Goal: Transaction & Acquisition: Obtain resource

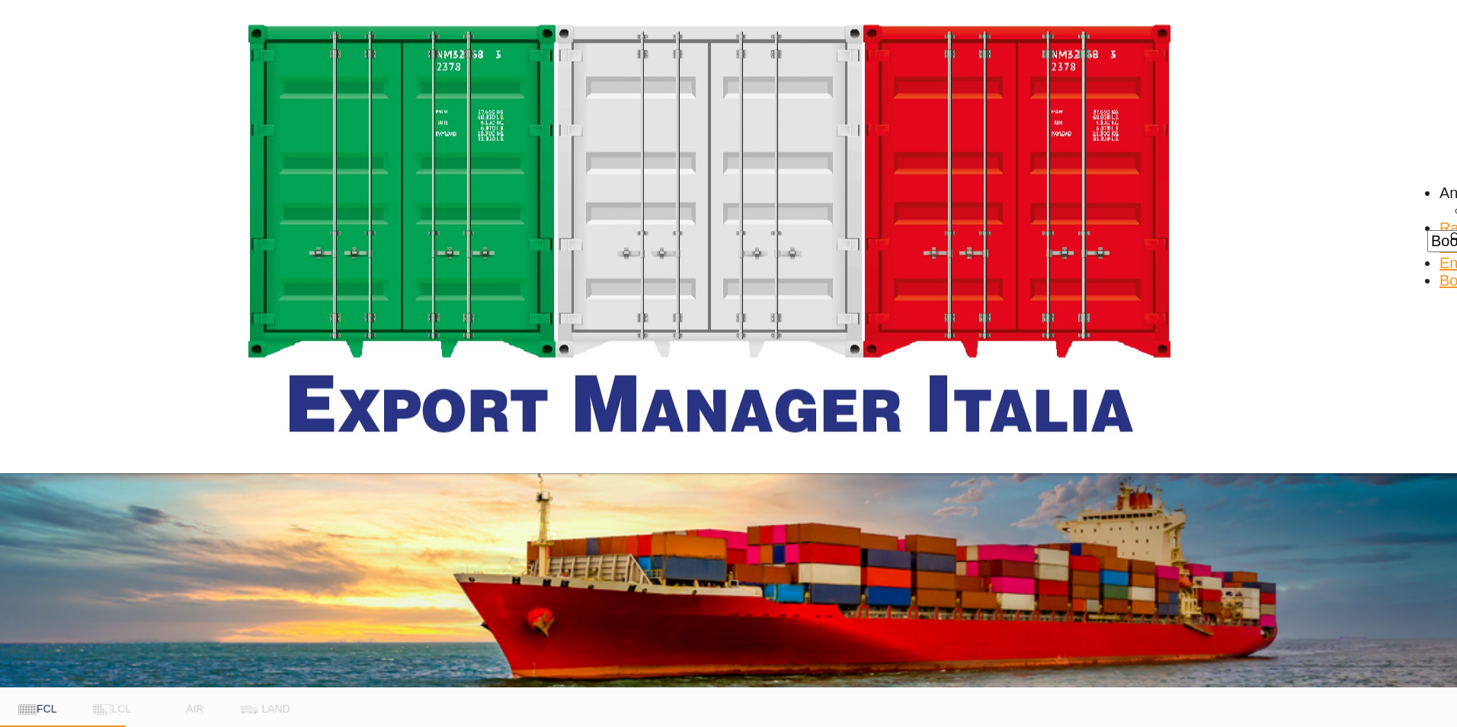
click at [211, 331] on body "Analytics Dashboard Rate Search Enquiries Bookings Analytics" at bounding box center [728, 363] width 1457 height 727
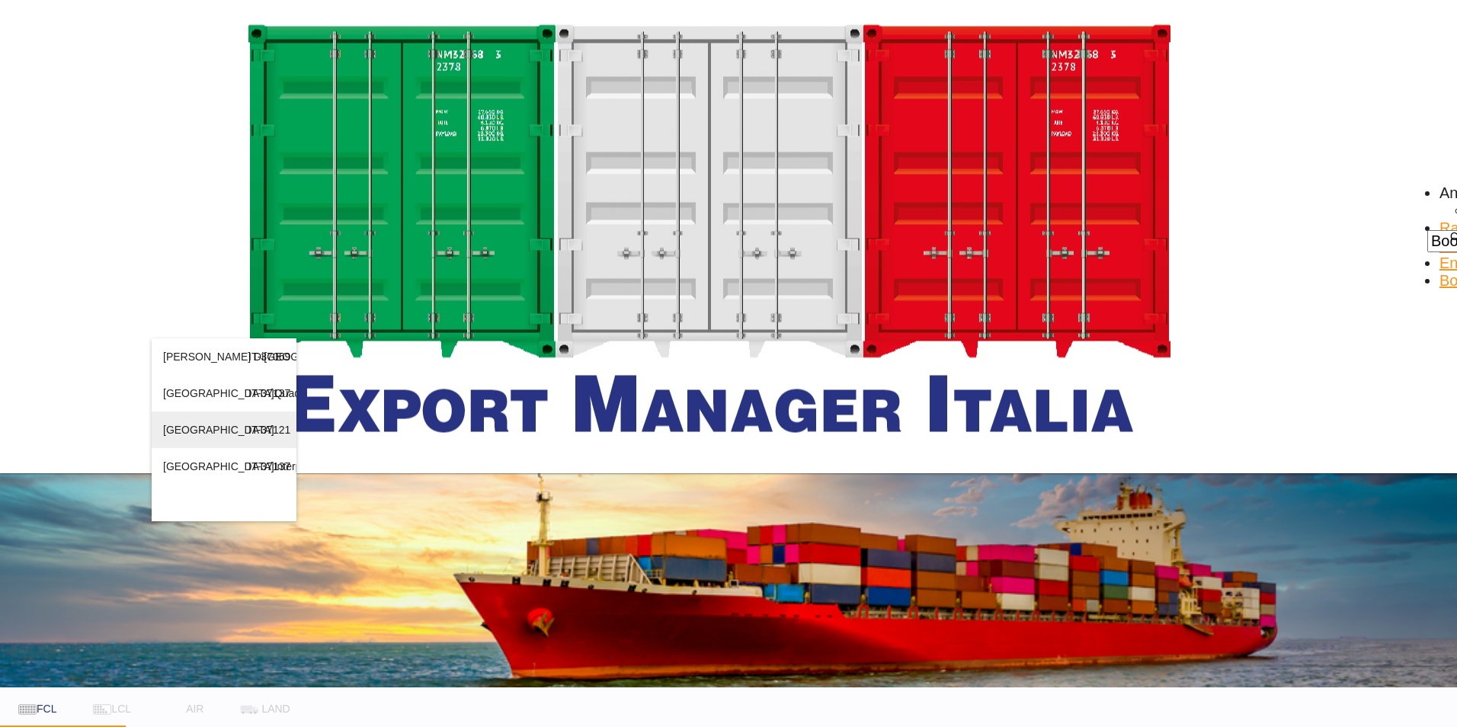
type input "[GEOGRAPHIC_DATA]"
click at [166, 448] on div "[GEOGRAPHIC_DATA] IT-37121" at bounding box center [224, 429] width 122 height 37
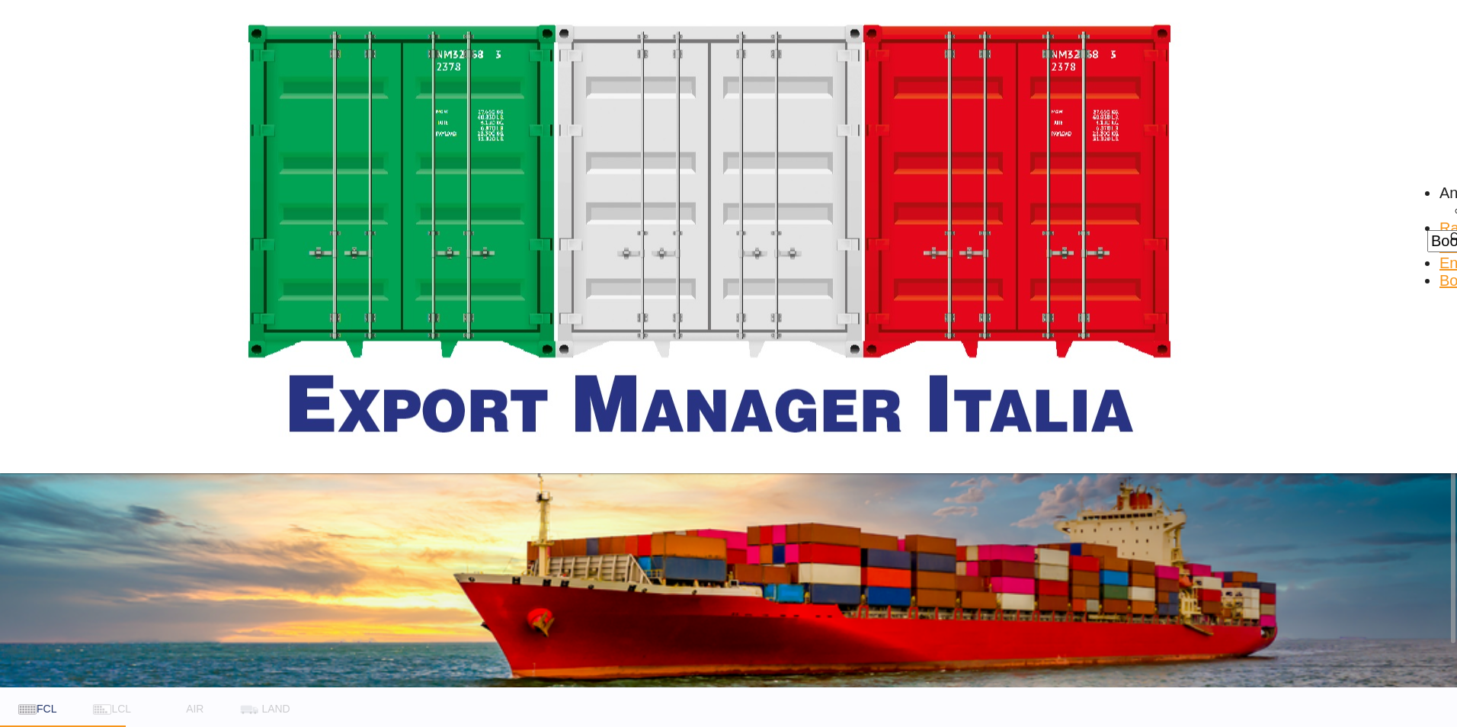
type input "misurata"
click at [753, 352] on div "[GEOGRAPHIC_DATA] [GEOGRAPHIC_DATA] [GEOGRAPHIC_DATA]" at bounding box center [746, 374] width 122 height 73
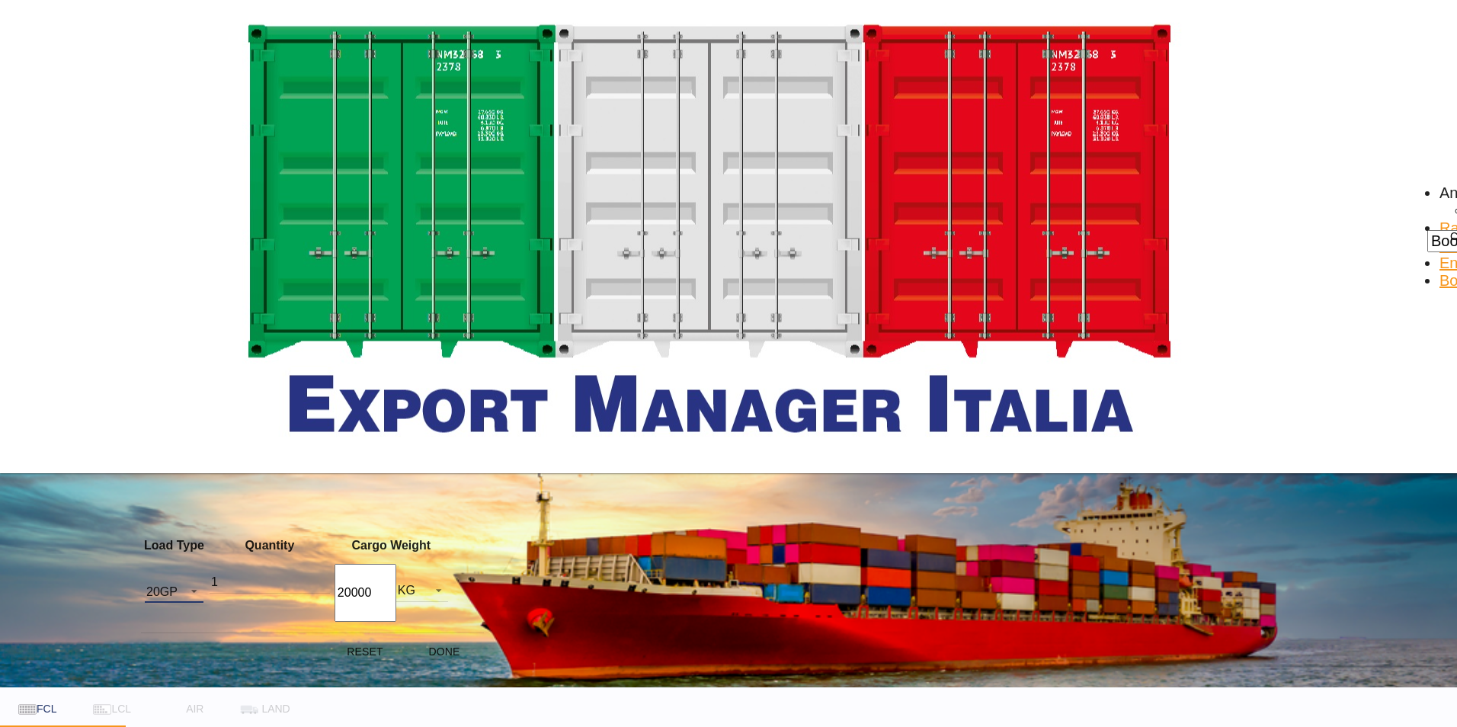
click at [178, 589] on span "20GP" at bounding box center [161, 592] width 31 height 14
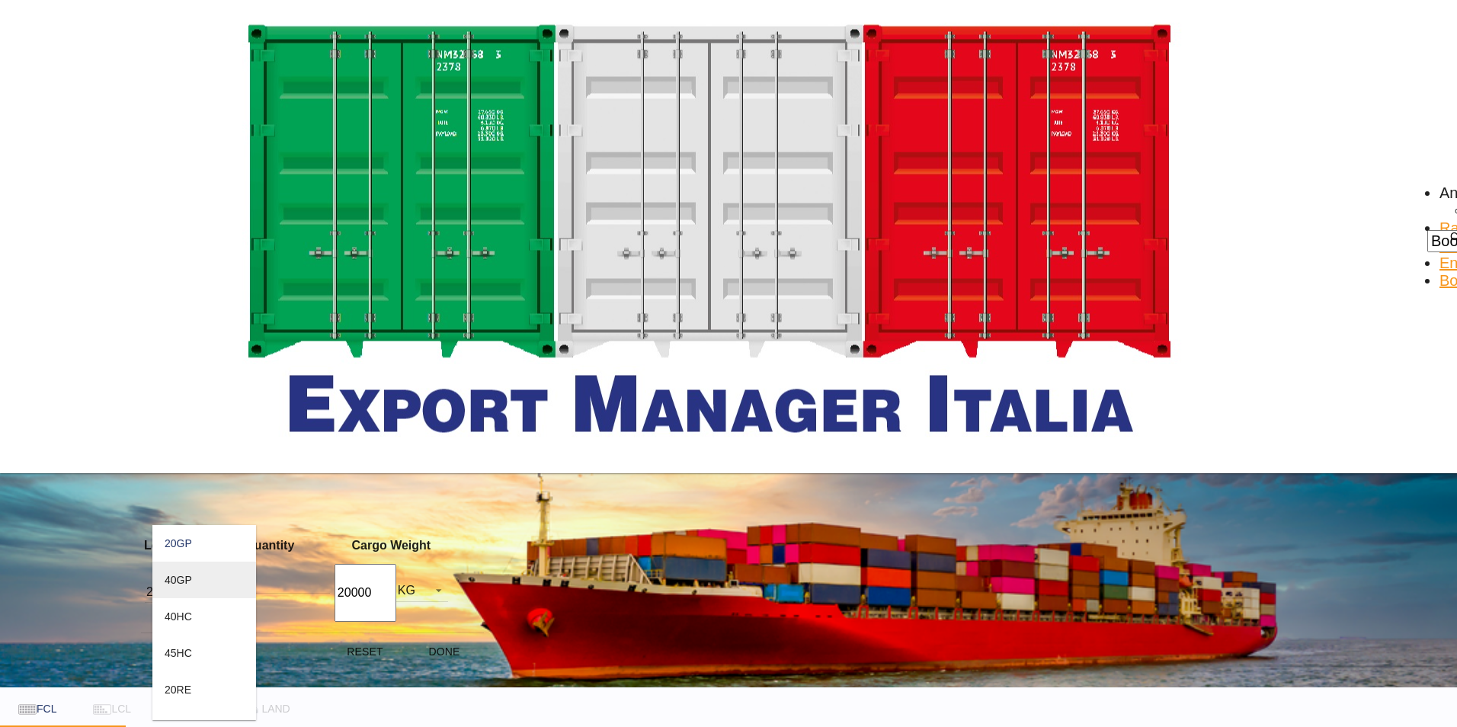
click at [197, 584] on md-option "40GP" at bounding box center [204, 580] width 104 height 37
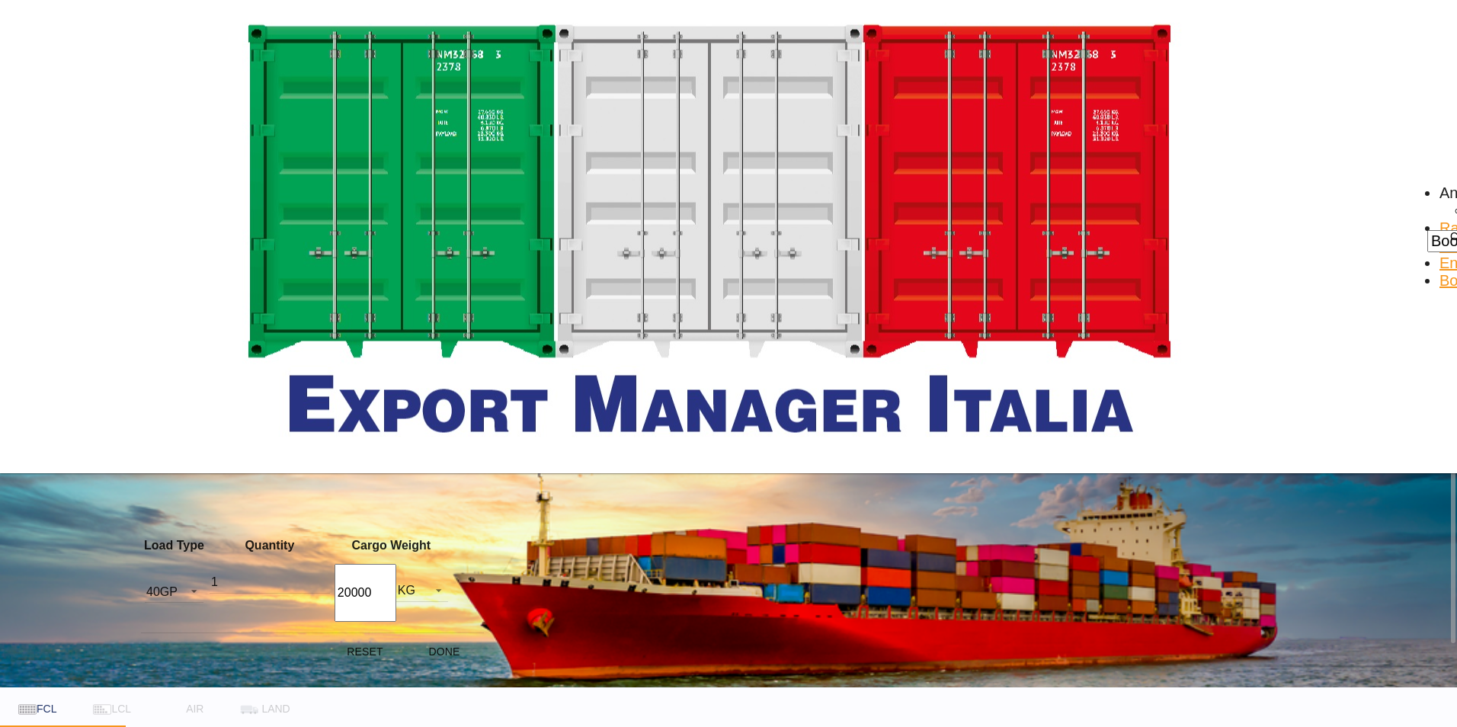
click at [331, 529] on div "Load Type Quantity Cargo Weight 40GP 1 20000 KG KG Load type addition is restri…" at bounding box center [728, 363] width 1457 height 727
click at [200, 580] on md-select-value "40GP" at bounding box center [174, 591] width 59 height 23
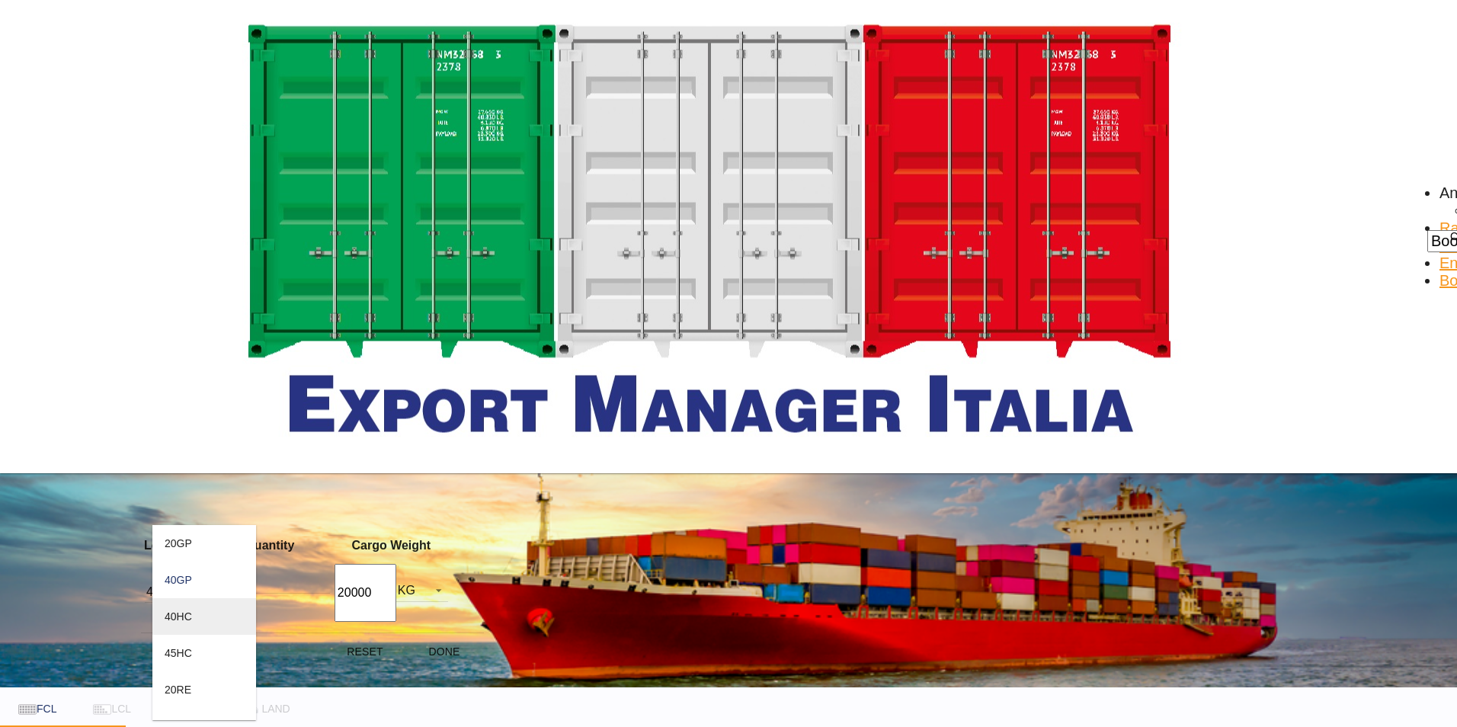
click at [195, 623] on md-option "40HC" at bounding box center [204, 616] width 104 height 37
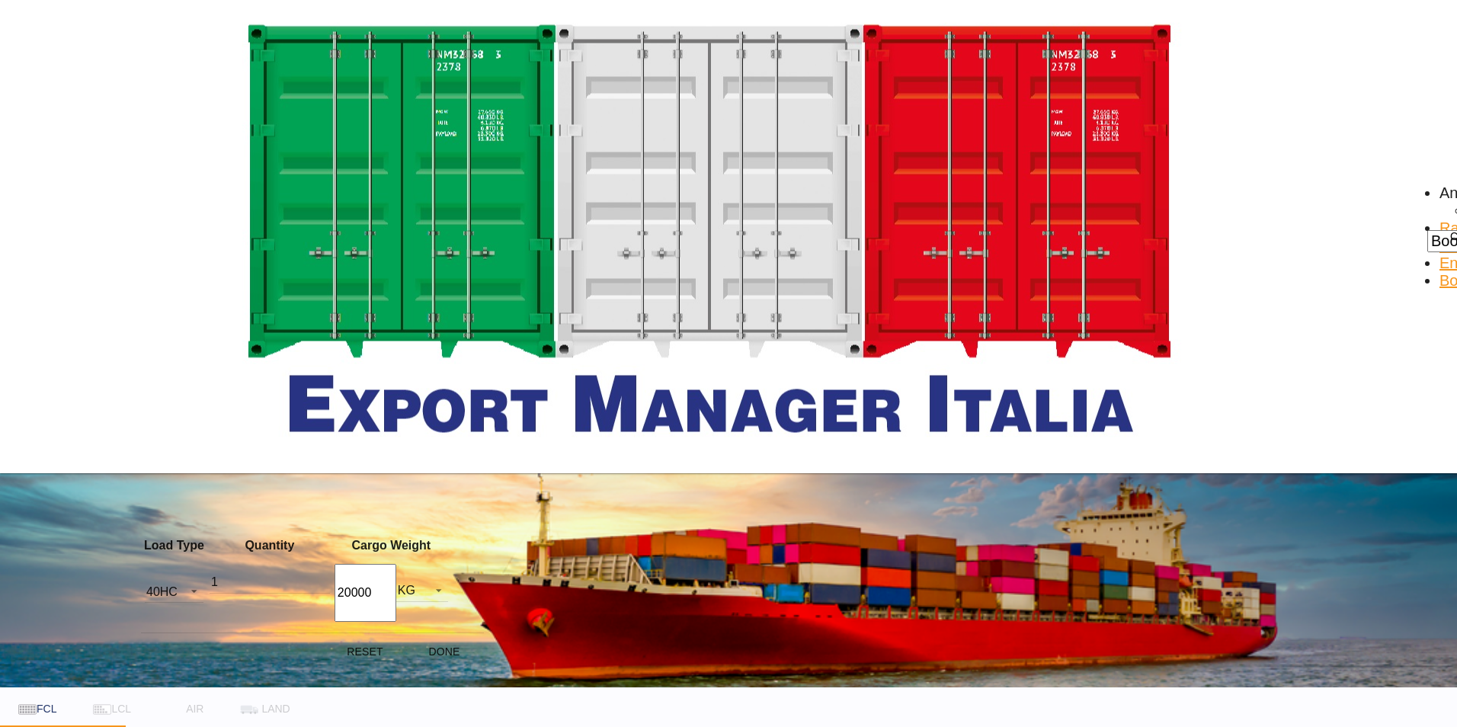
click at [445, 462] on div "Load Type Quantity Cargo Weight 40HC 1 20000 KG KG Load type addition is restri…" at bounding box center [728, 363] width 1457 height 727
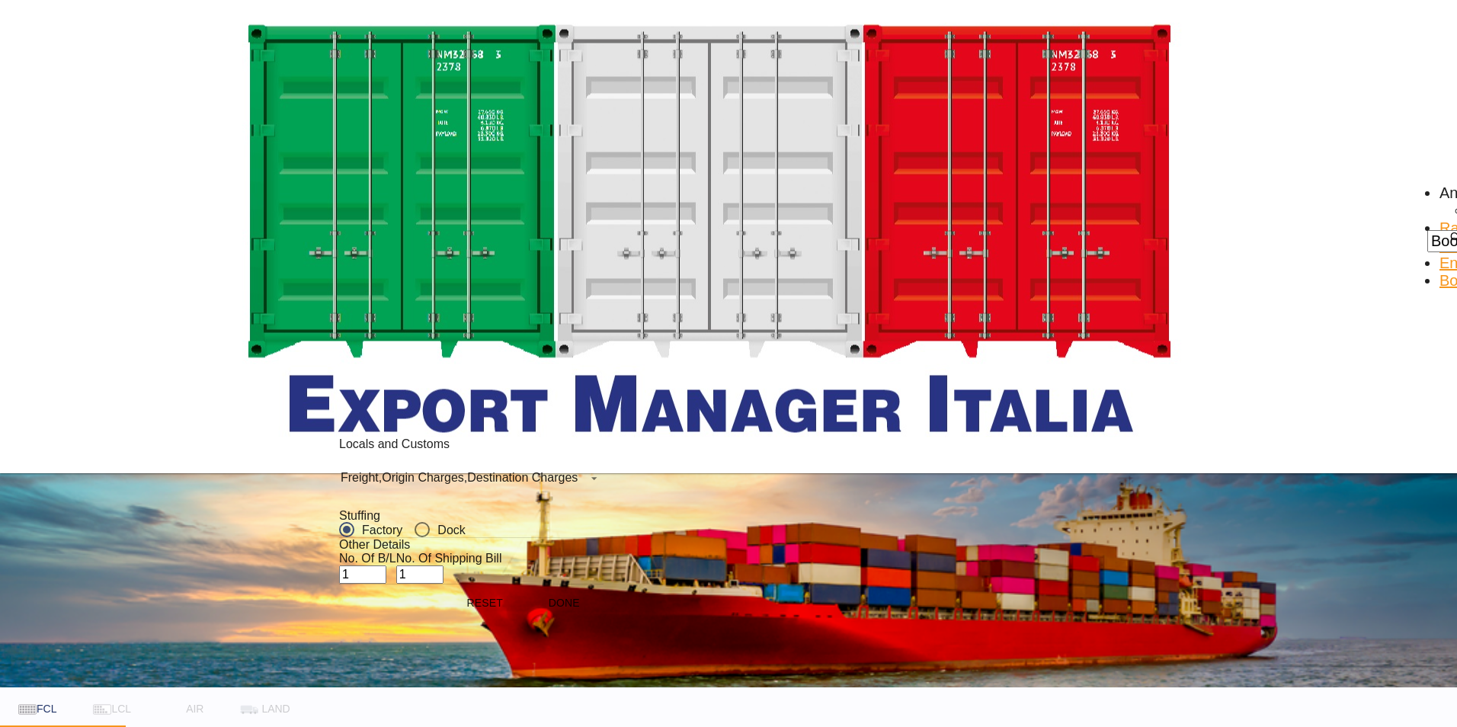
click at [504, 479] on div "Destination Charges" at bounding box center [522, 477] width 110 height 13
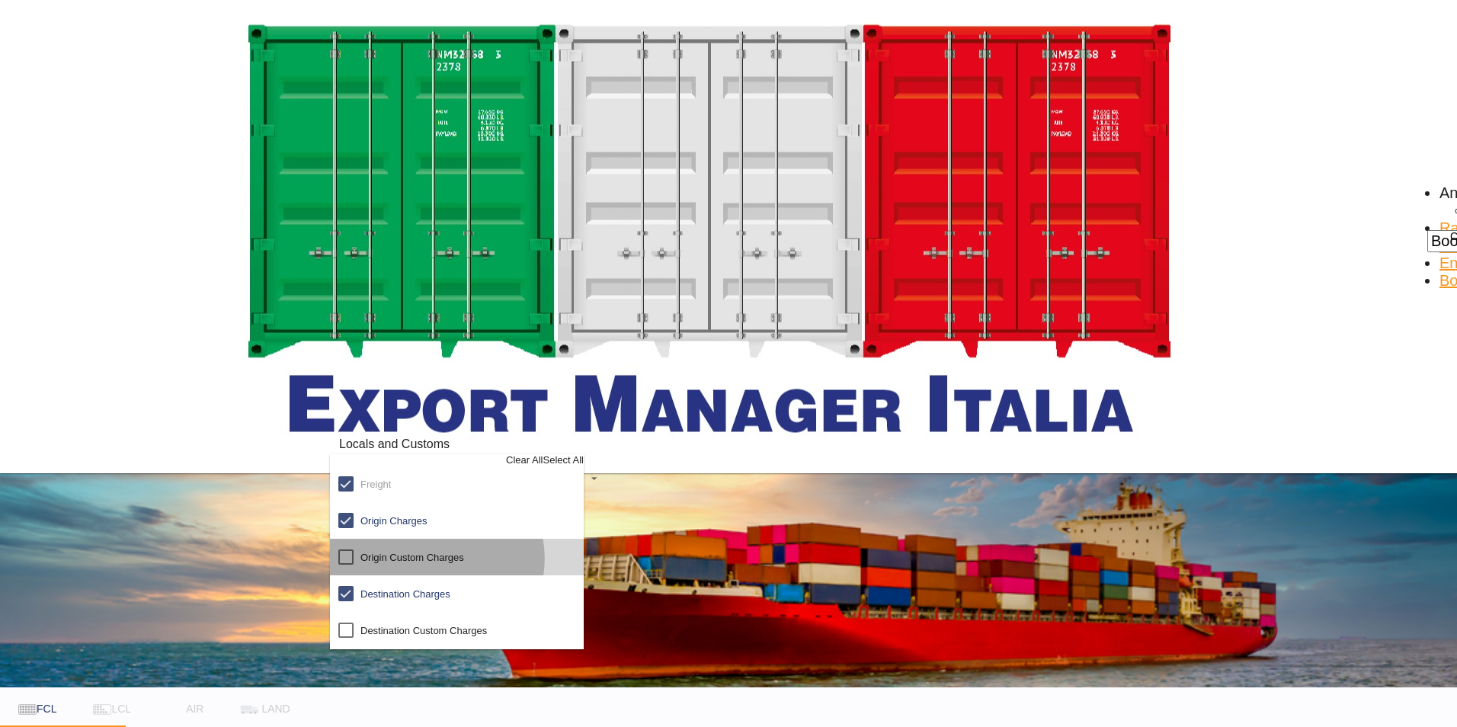
click at [455, 563] on div "Origin Custom Charges" at bounding box center [412, 557] width 104 height 11
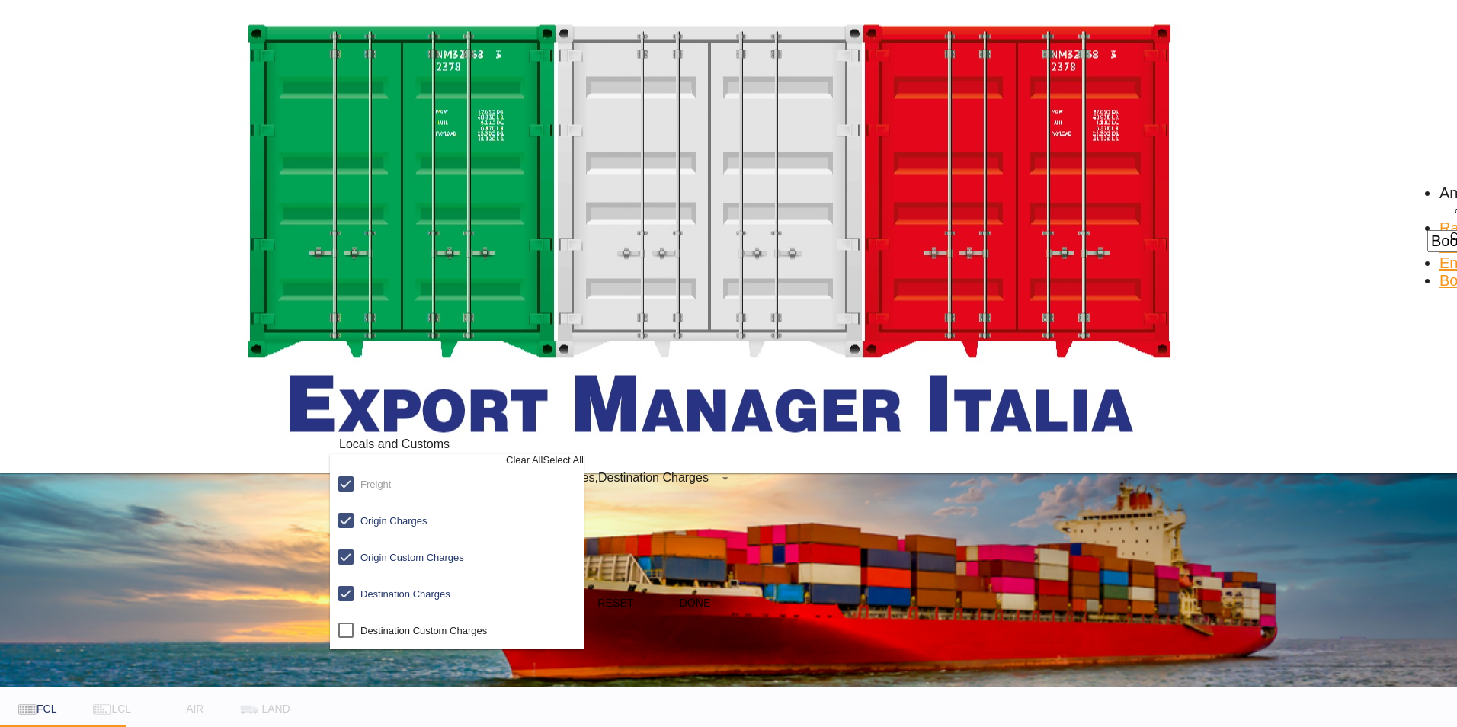
click at [776, 437] on md-backdrop at bounding box center [728, 363] width 1457 height 727
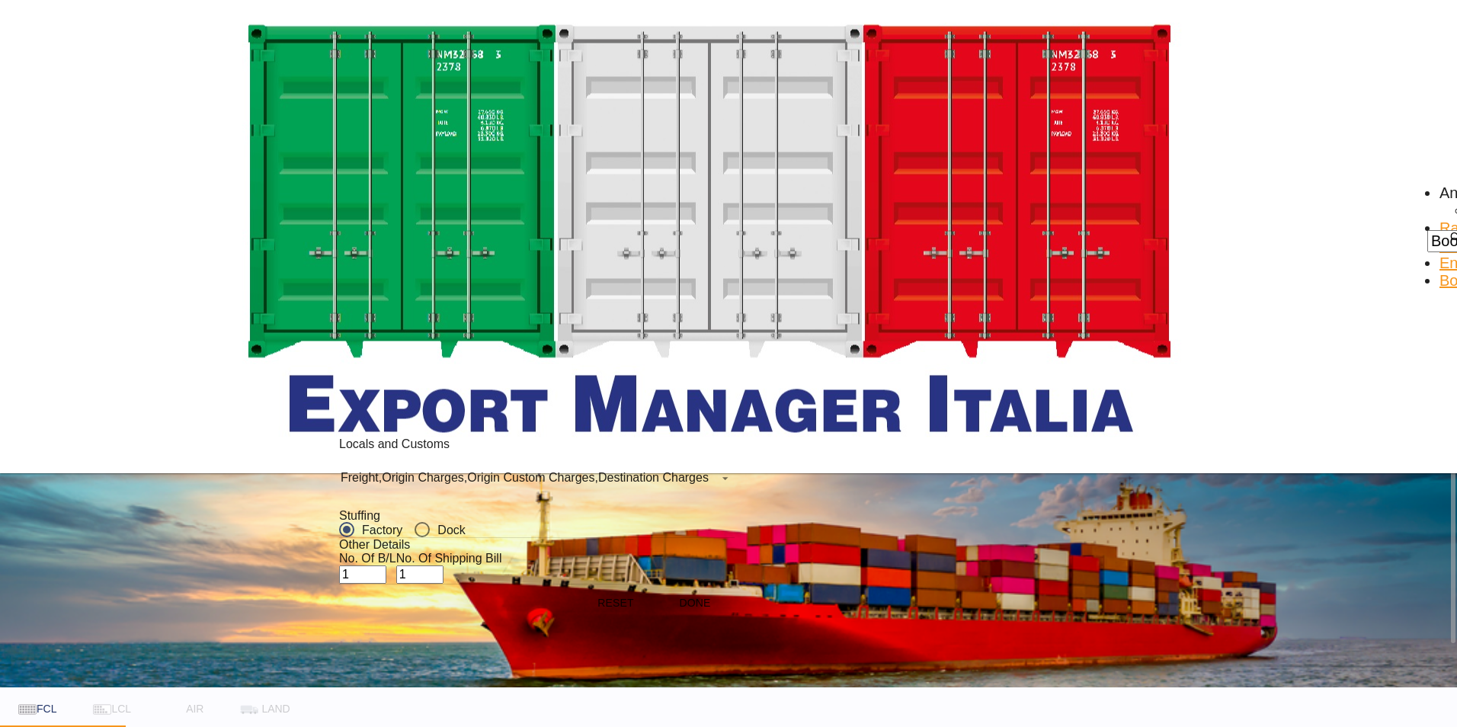
click at [786, 407] on div "Locals and Customs Freight , Origin Charges , Origin Custom Charges , Destinati…" at bounding box center [728, 363] width 1457 height 727
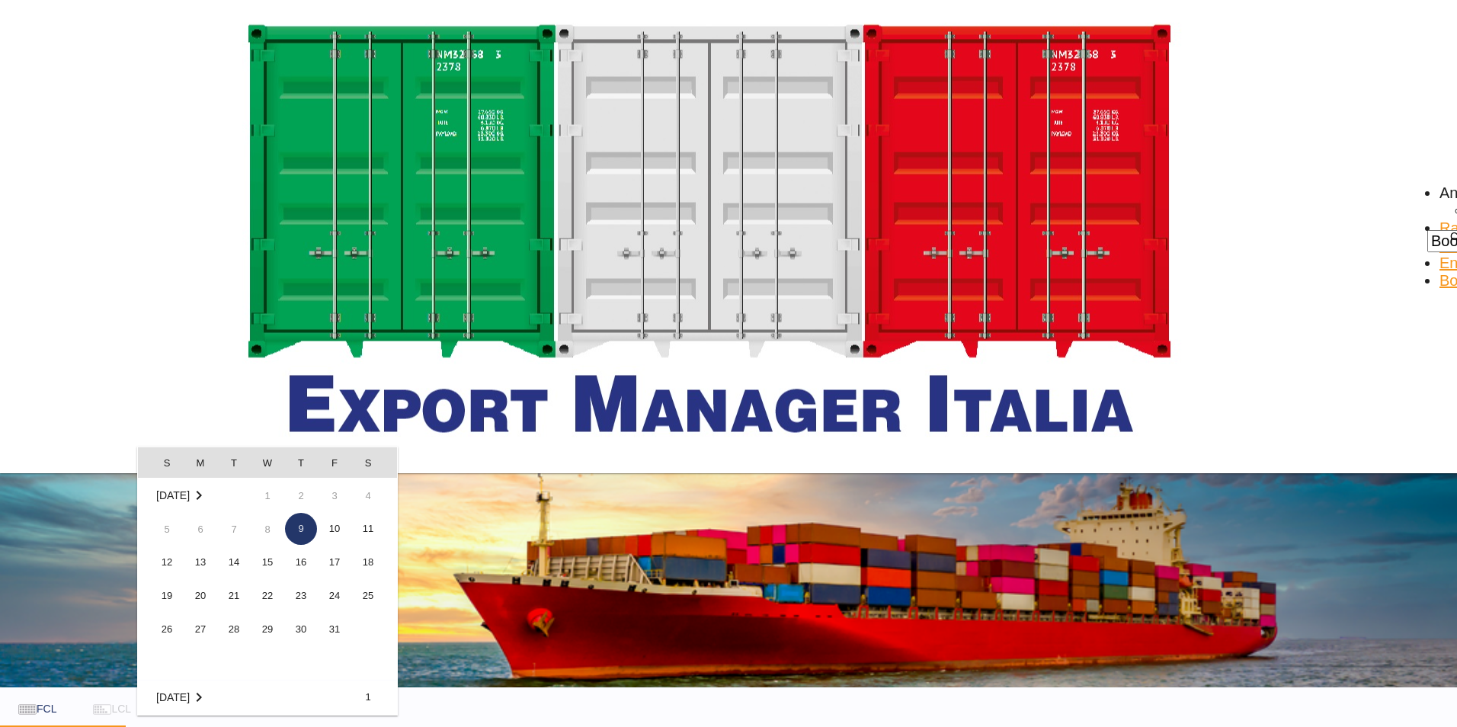
click at [296, 527] on span "9" at bounding box center [301, 529] width 32 height 32
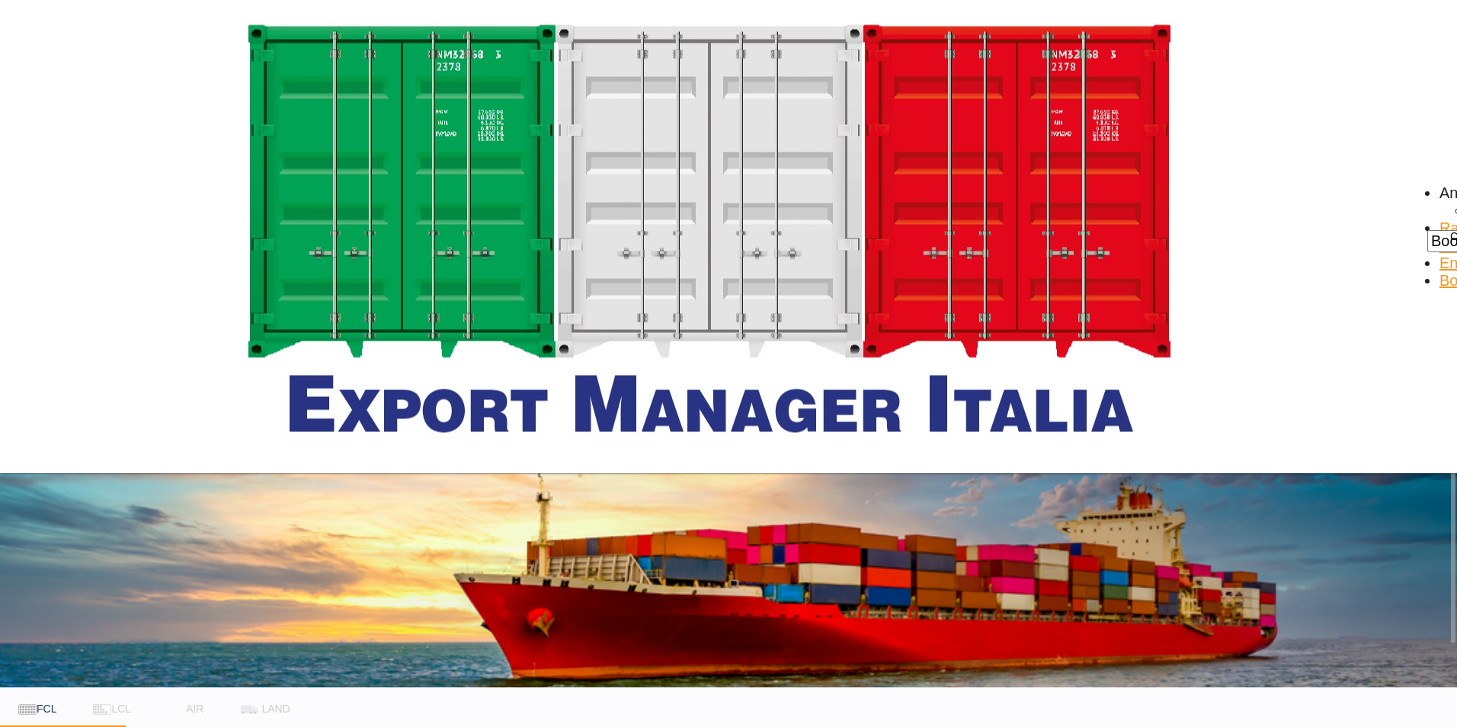
type input "[GEOGRAPHIC_DATA] to LYMRA / [DATE]"
